Goal: Information Seeking & Learning: Check status

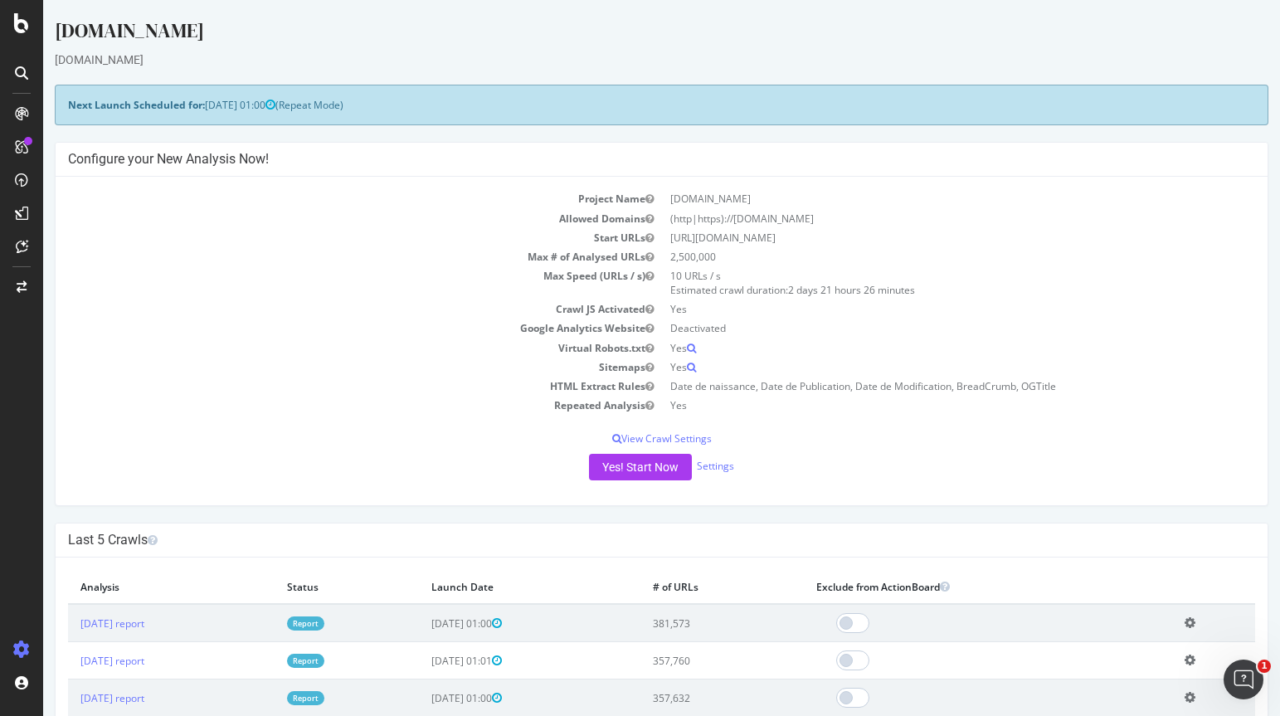
click at [22, 70] on icon at bounding box center [21, 72] width 13 height 13
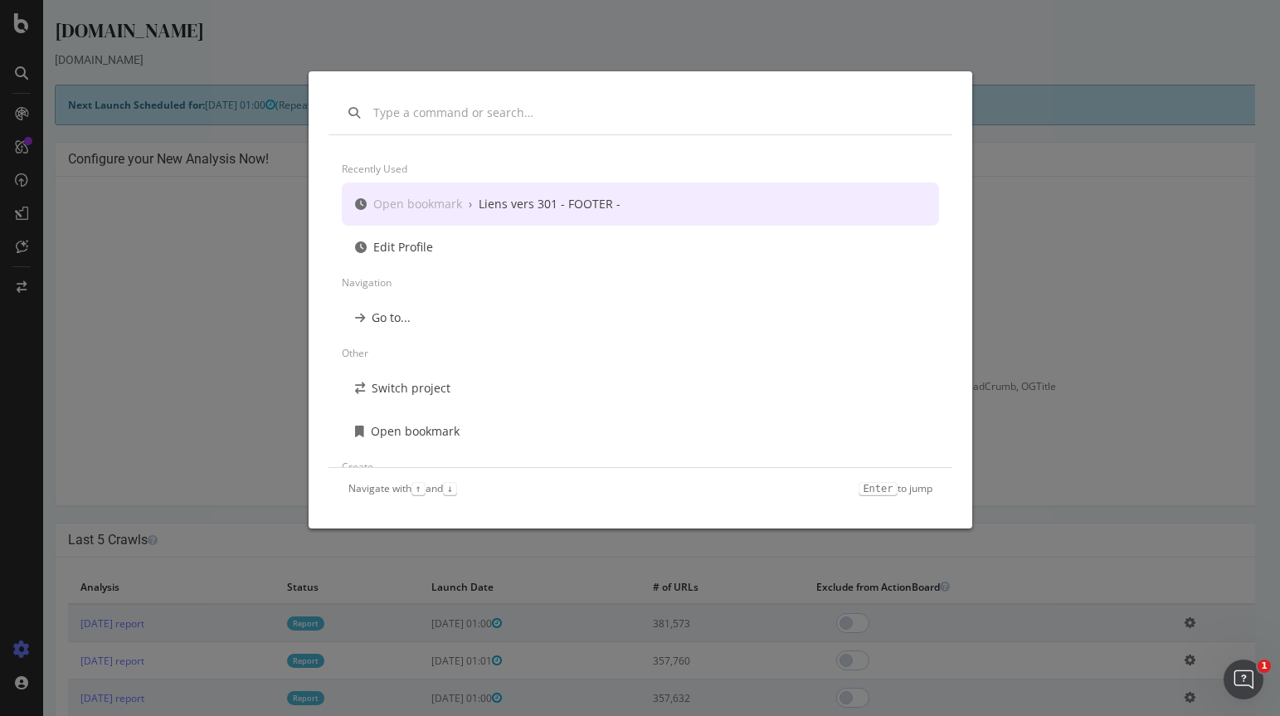
click at [1091, 228] on div "Recently used Open bookmark › Liens vers 301 - FOOTER - Edit Profile Navigation…" at bounding box center [640, 358] width 1280 height 716
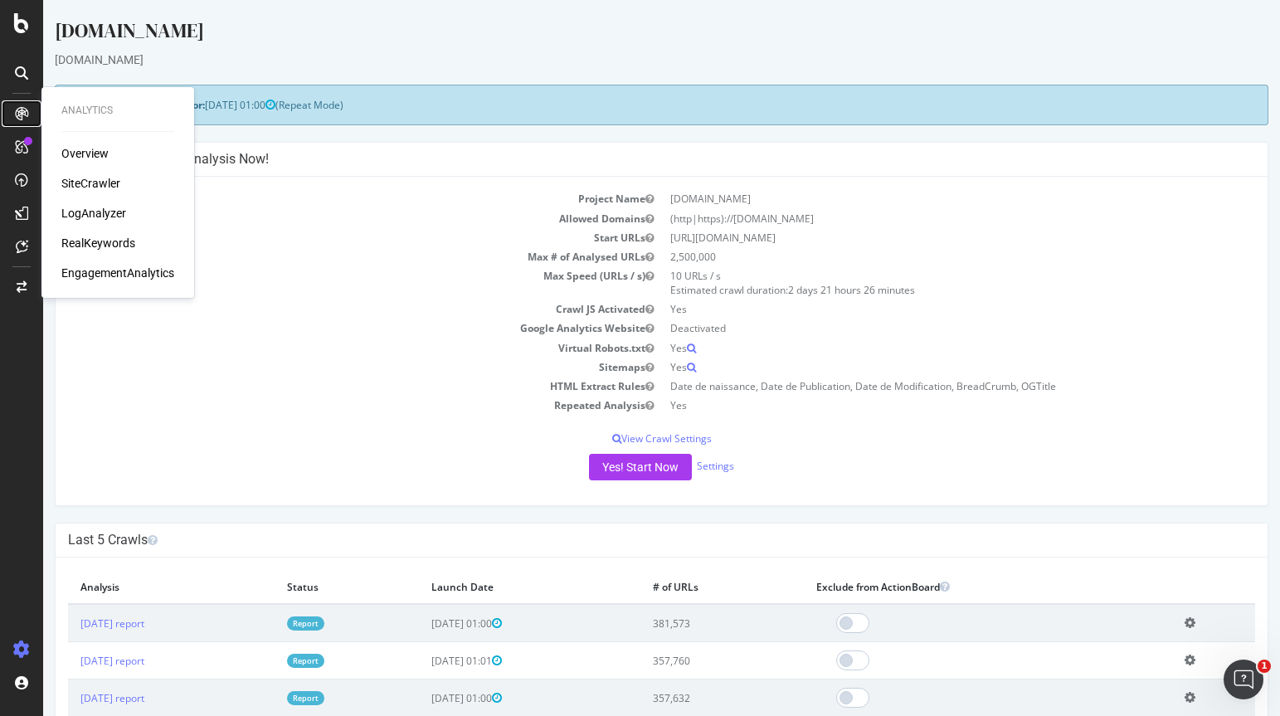
click at [28, 111] on div at bounding box center [21, 113] width 27 height 27
